Goal: Ask a question

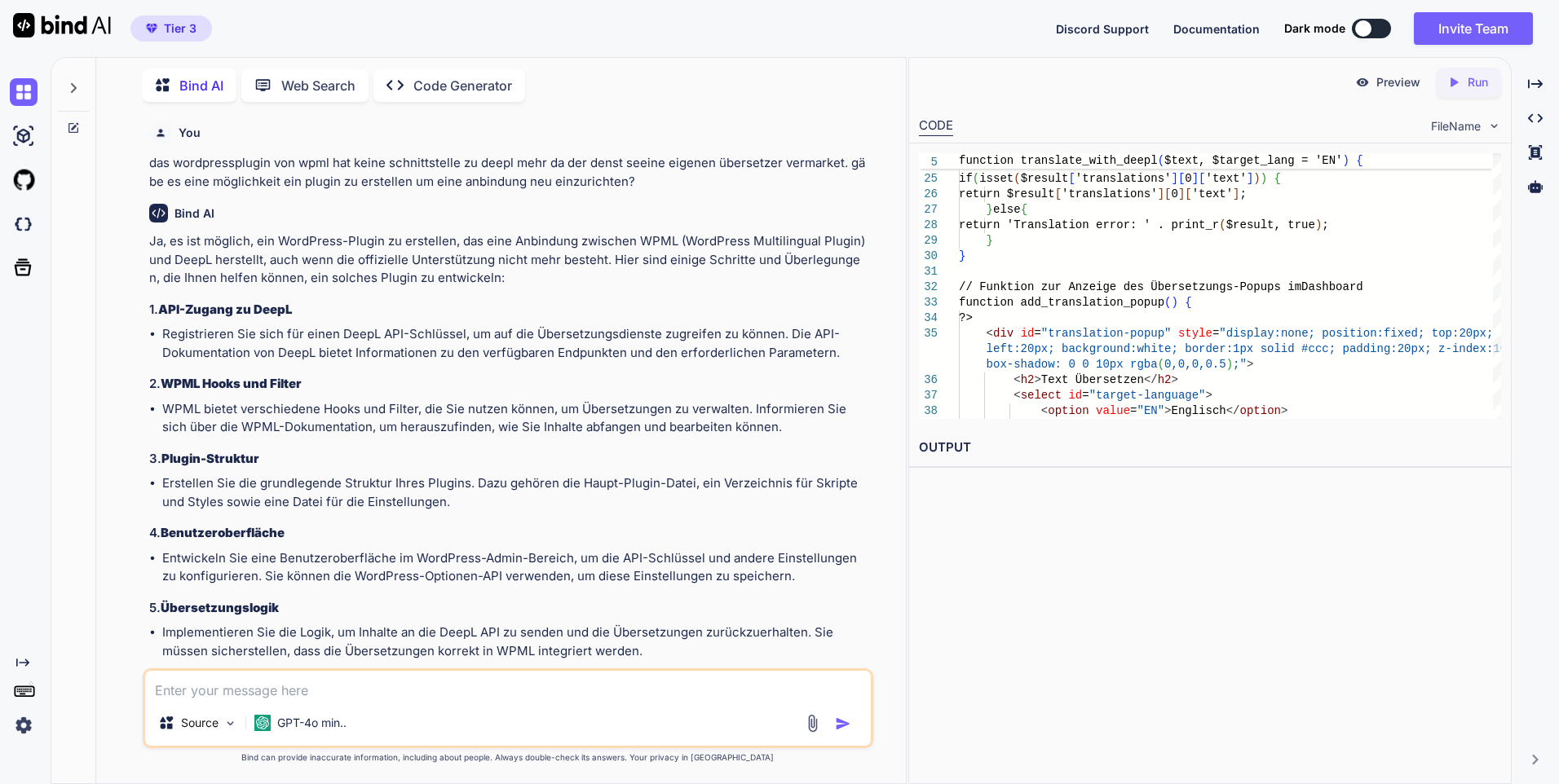
scroll to position [17049, 0]
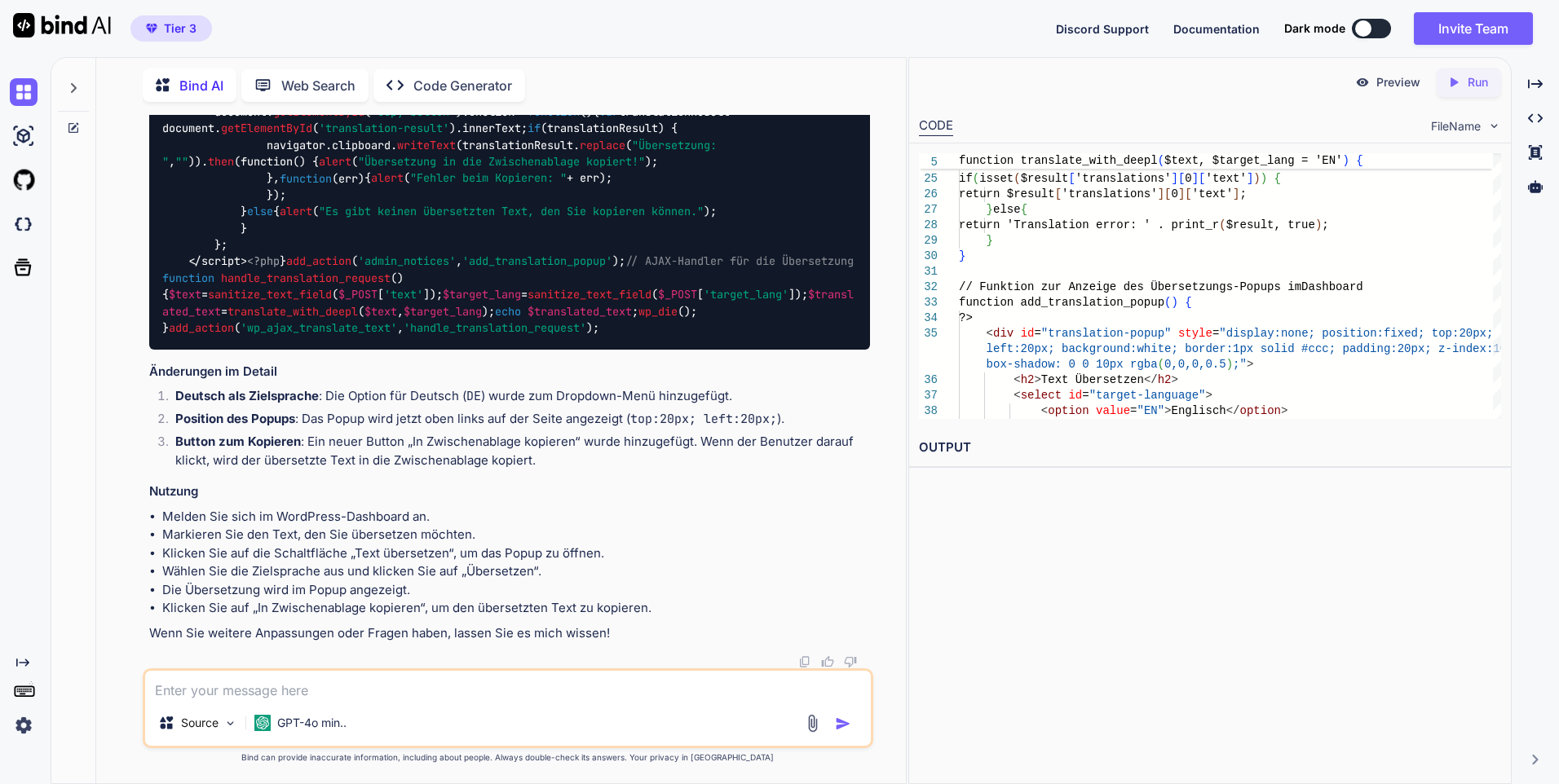
click at [73, 81] on icon at bounding box center [73, 87] width 13 height 13
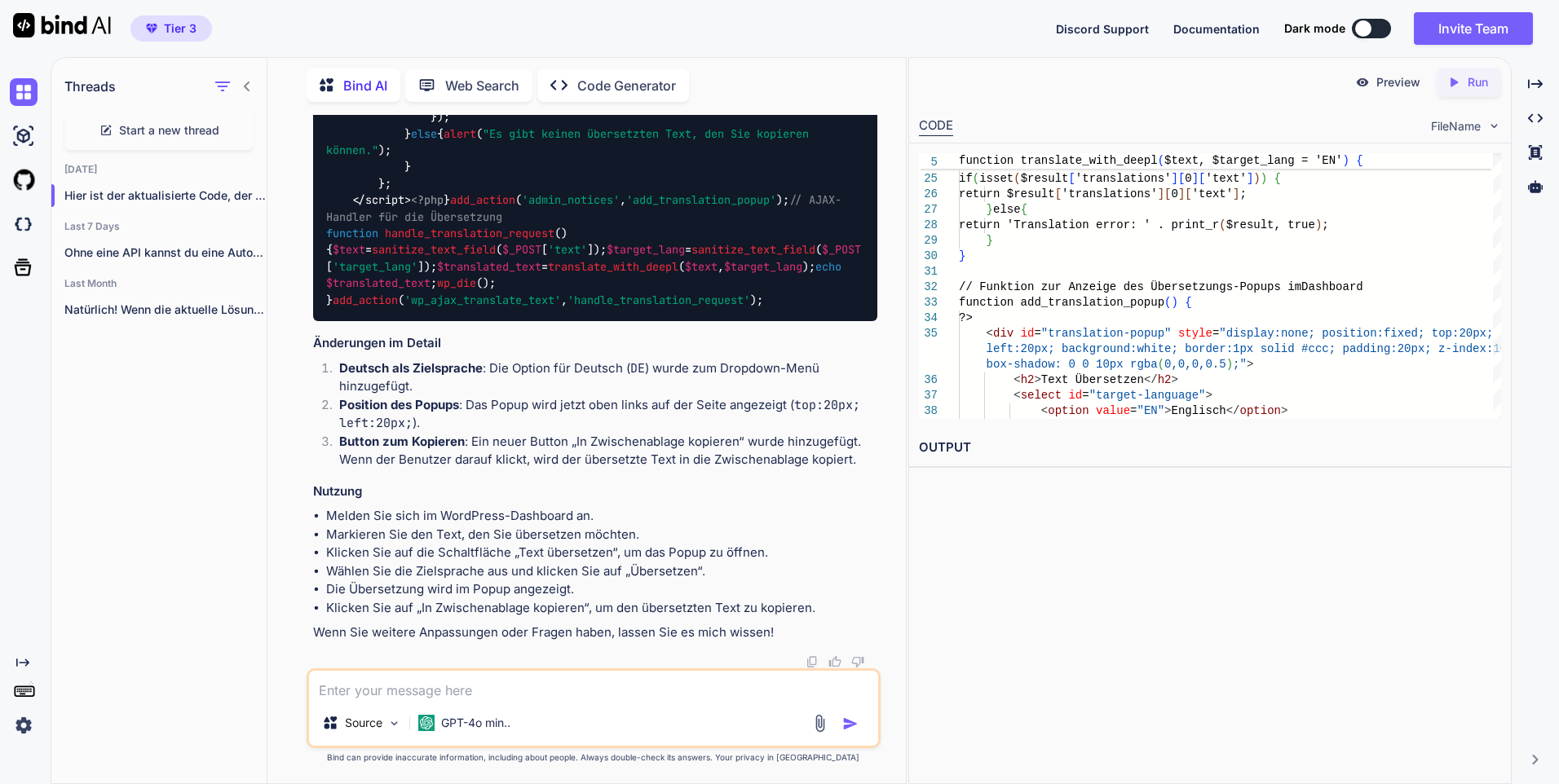
scroll to position [19979, 0]
click at [508, 681] on textarea at bounding box center [593, 686] width 569 height 30
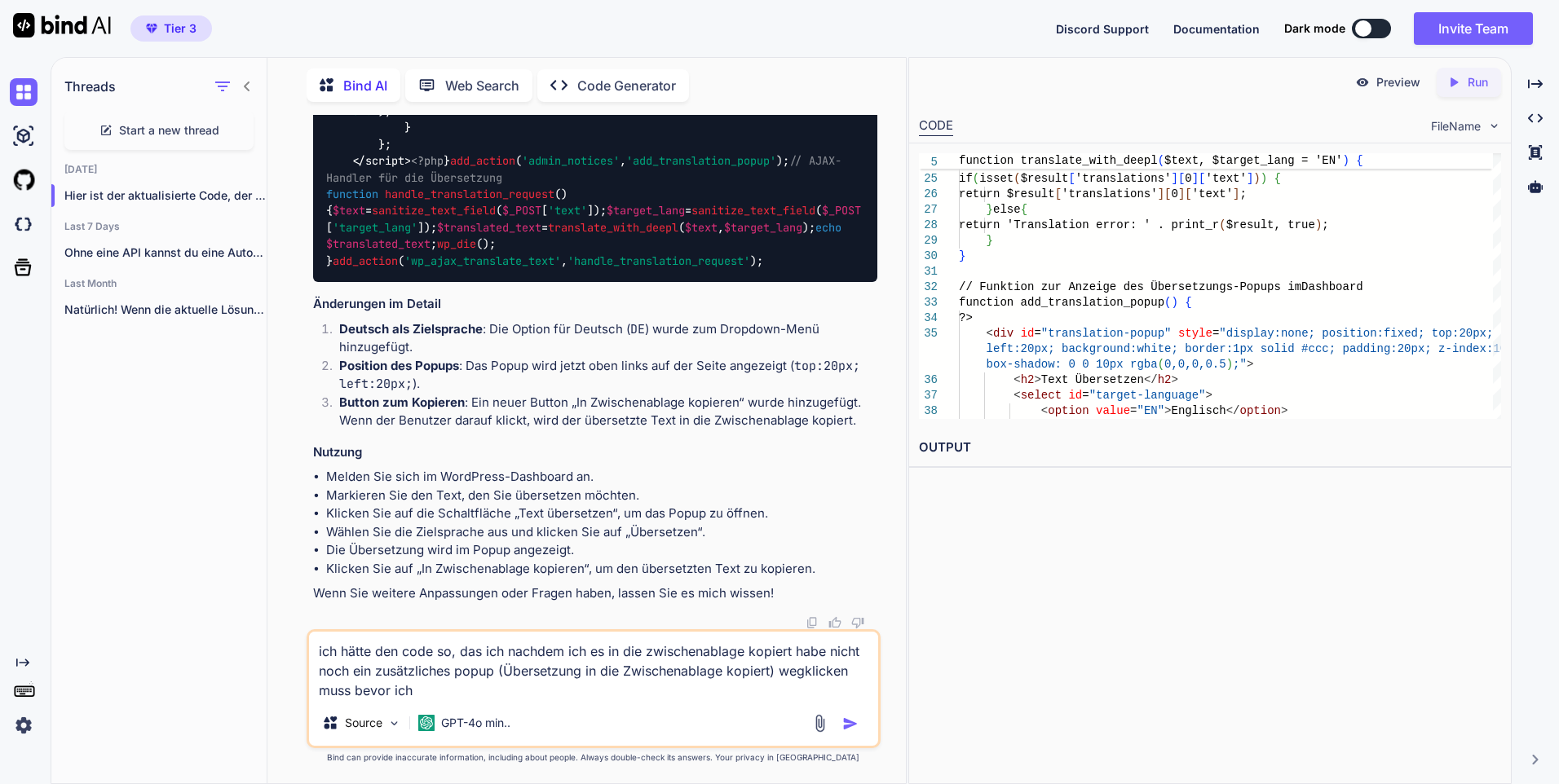
scroll to position [19092, 0]
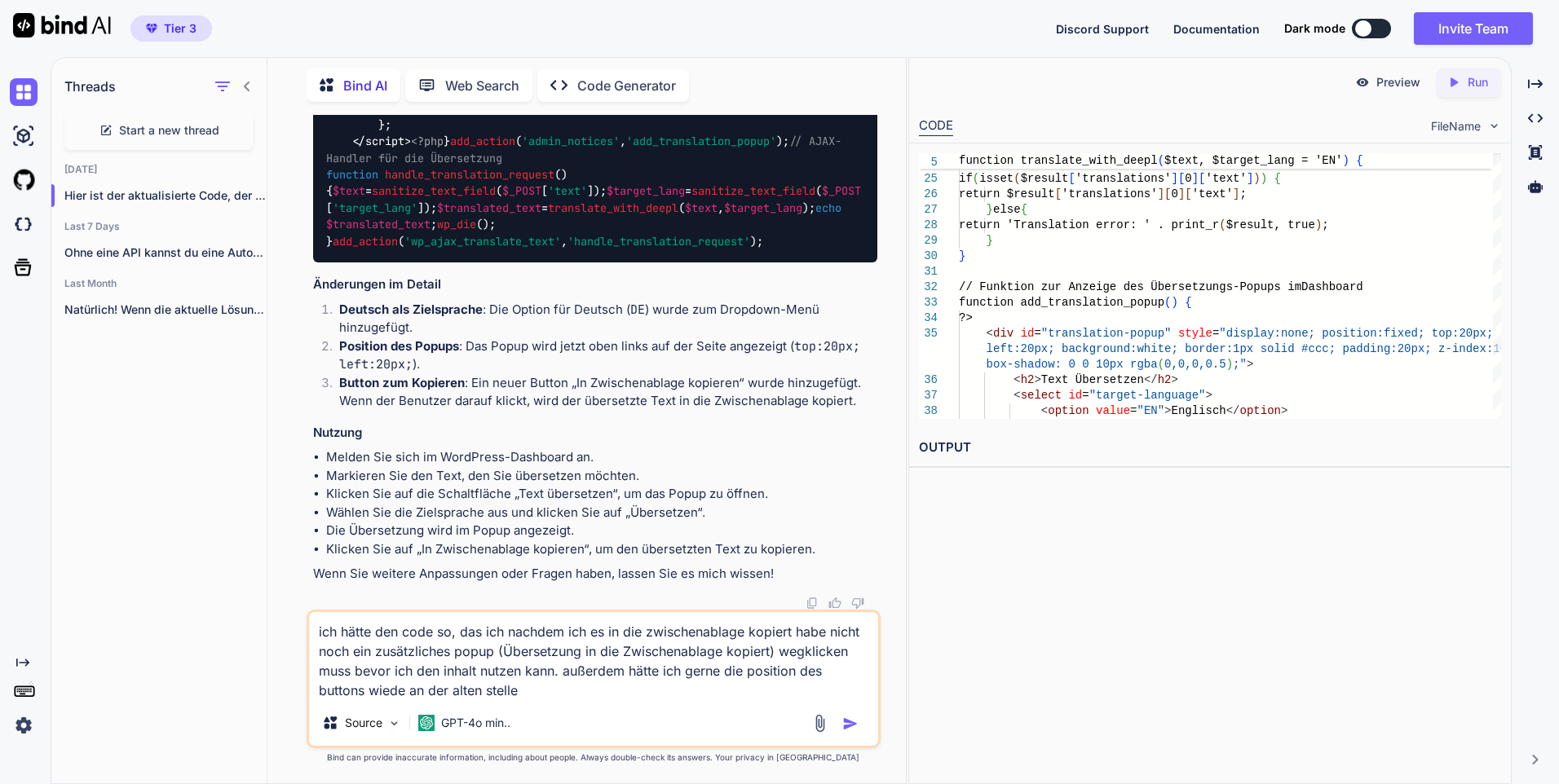
type textarea "ich hätte den code so, das ich nachdem ich es in die zwischenablage kopiert hab…"
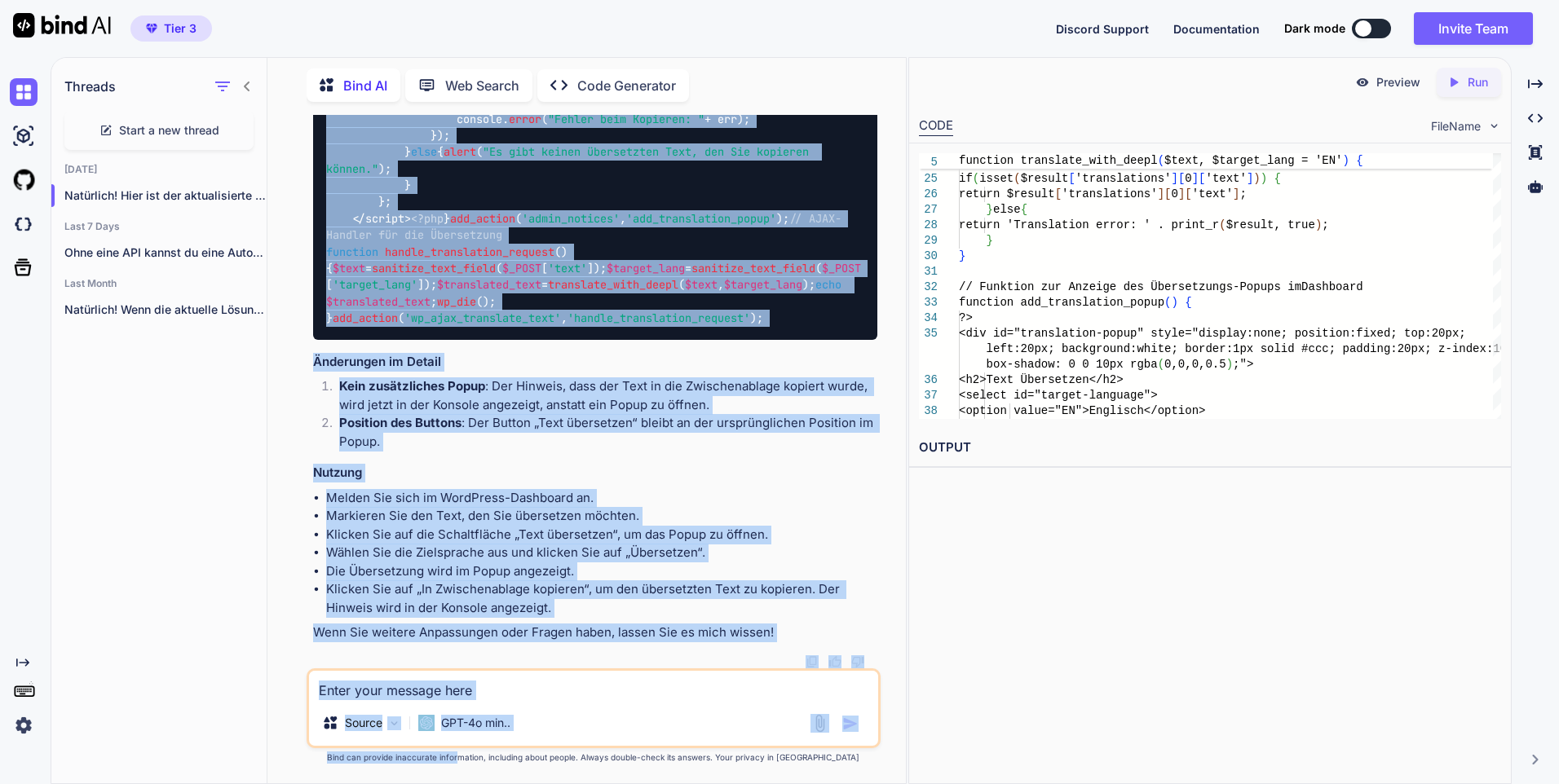
scroll to position [22971, 0]
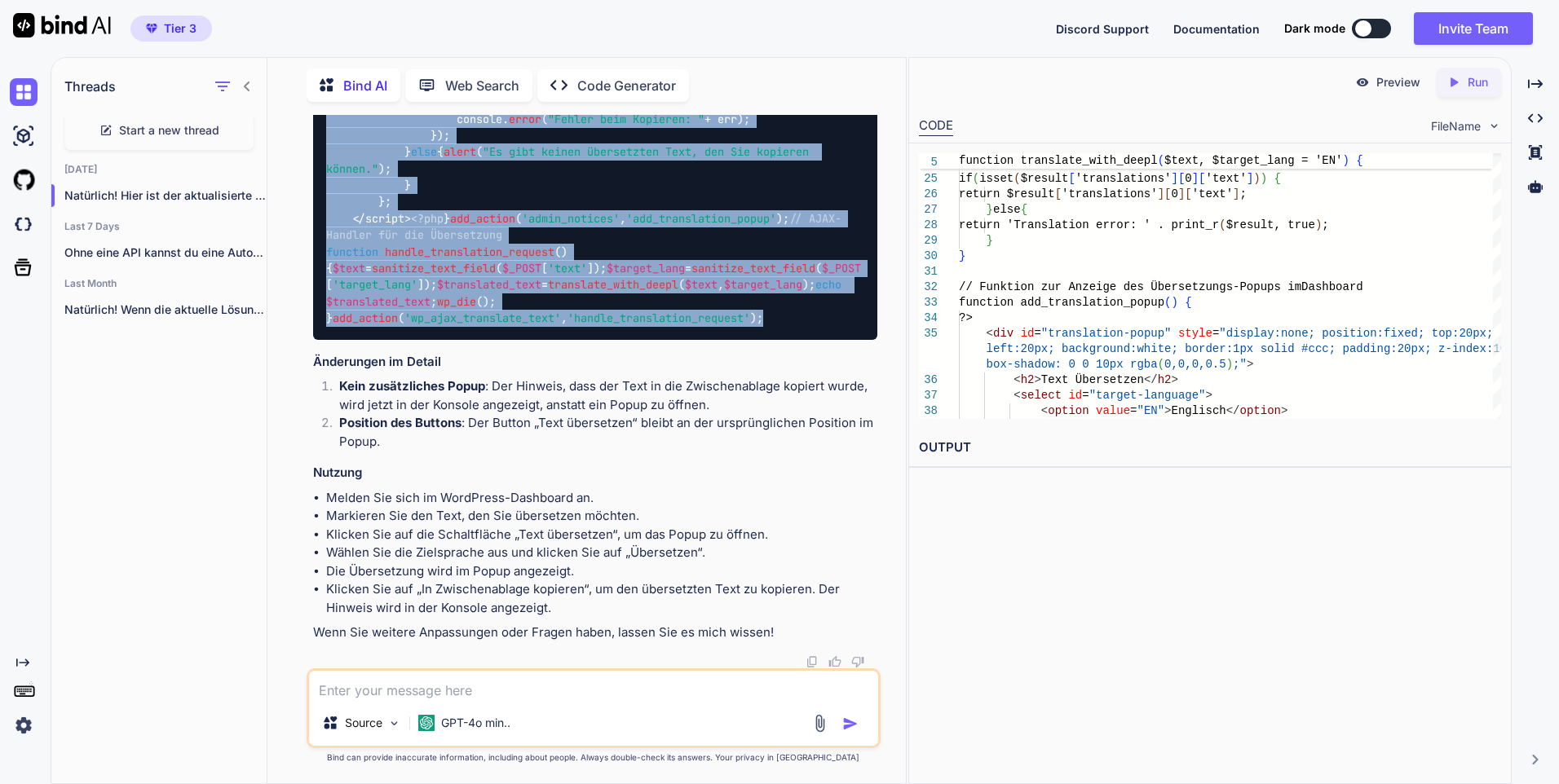
drag, startPoint x: 328, startPoint y: 418, endPoint x: 777, endPoint y: 313, distance: 461.1
copy code "// LoreM IPS Dol sitame ( 'CONSE_ADI_ELI' , 's04d30ei-714t-9561-7inc-utl51e9655…"
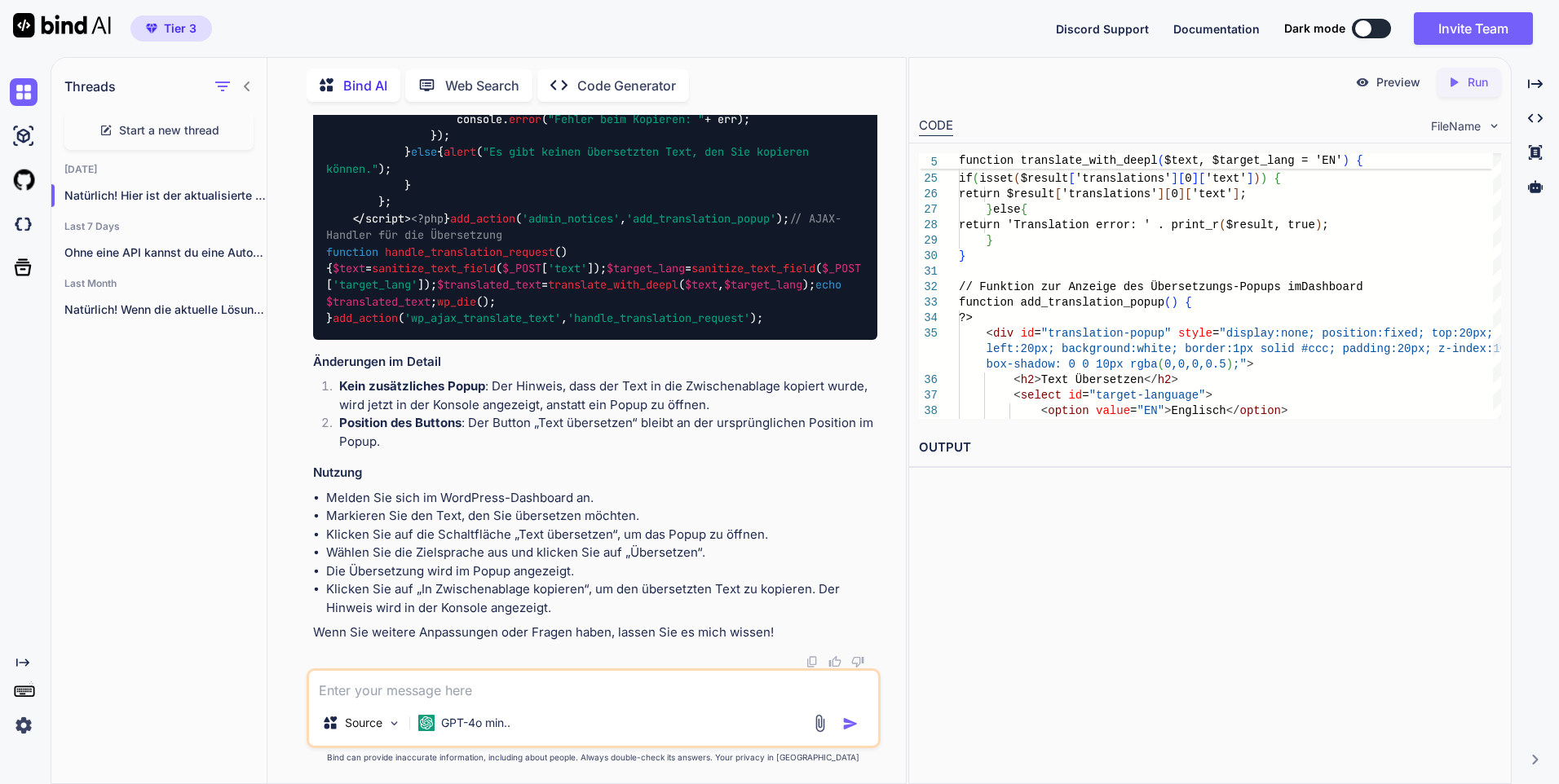
click at [467, 692] on textarea at bounding box center [593, 686] width 569 height 30
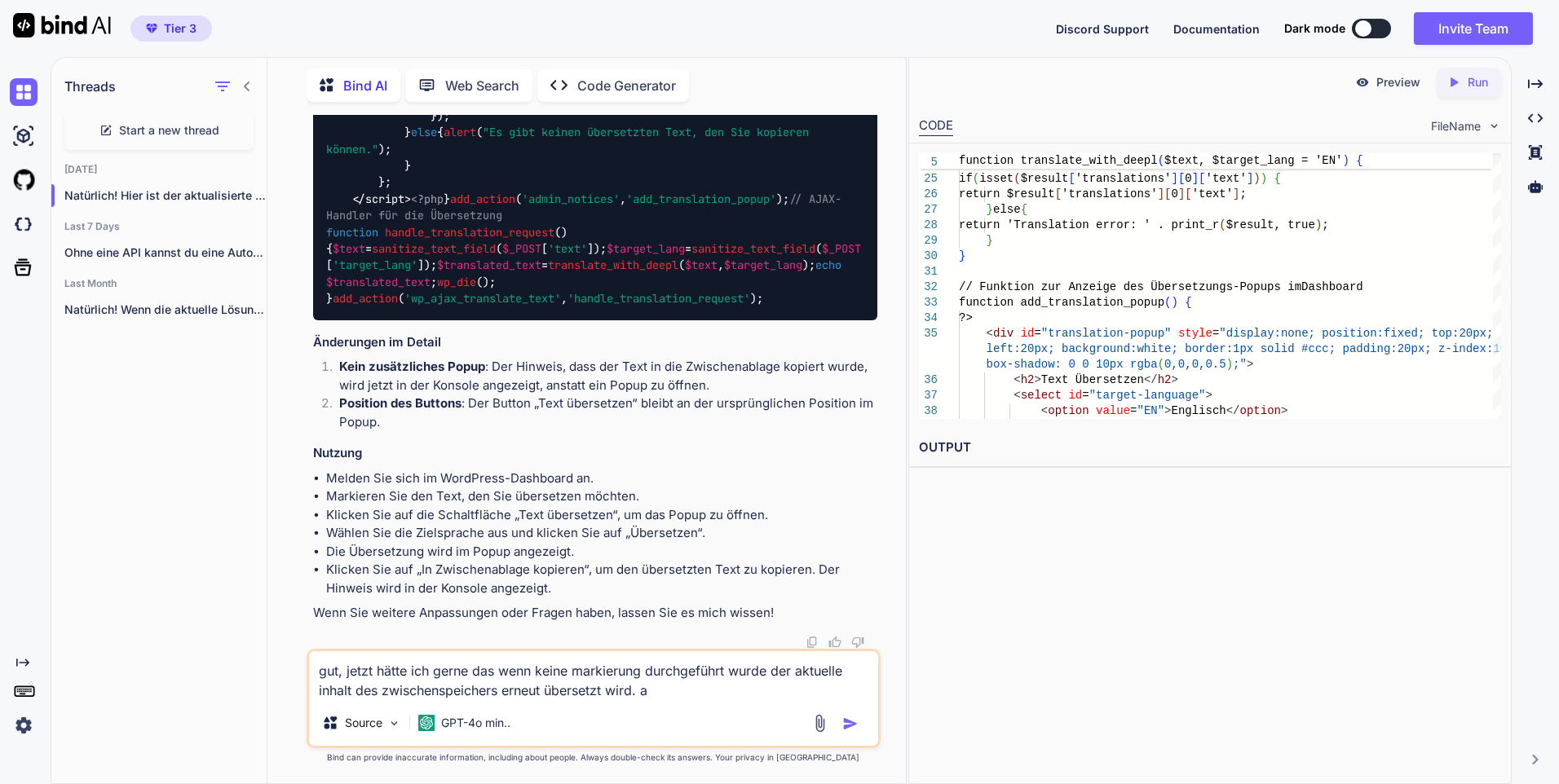
type textarea "gut, jetzt hätte ich gerne das wenn keine markierung durchgeführt wurde der akt…"
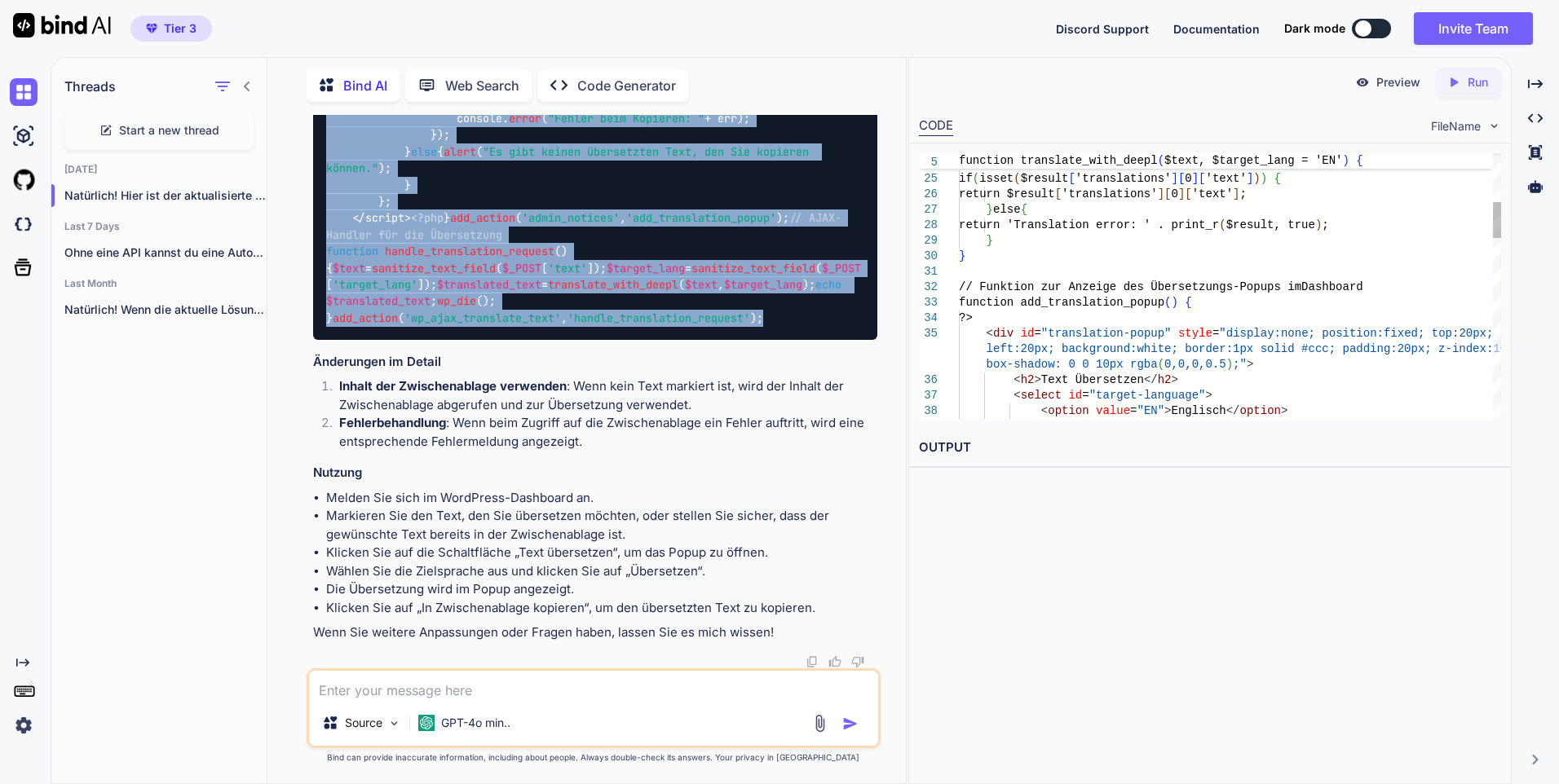
scroll to position [23341, 0]
drag, startPoint x: 788, startPoint y: 464, endPoint x: 317, endPoint y: 557, distance: 480.1
drag, startPoint x: 317, startPoint y: 557, endPoint x: 370, endPoint y: 565, distance: 53.6
copy code "// LoreM IPS Dol sitame ( 'CONSE_ADI_ELI' , 's04d30ei-714t-9561-7inc-utl51e9655…"
